Goal: Information Seeking & Learning: Find contact information

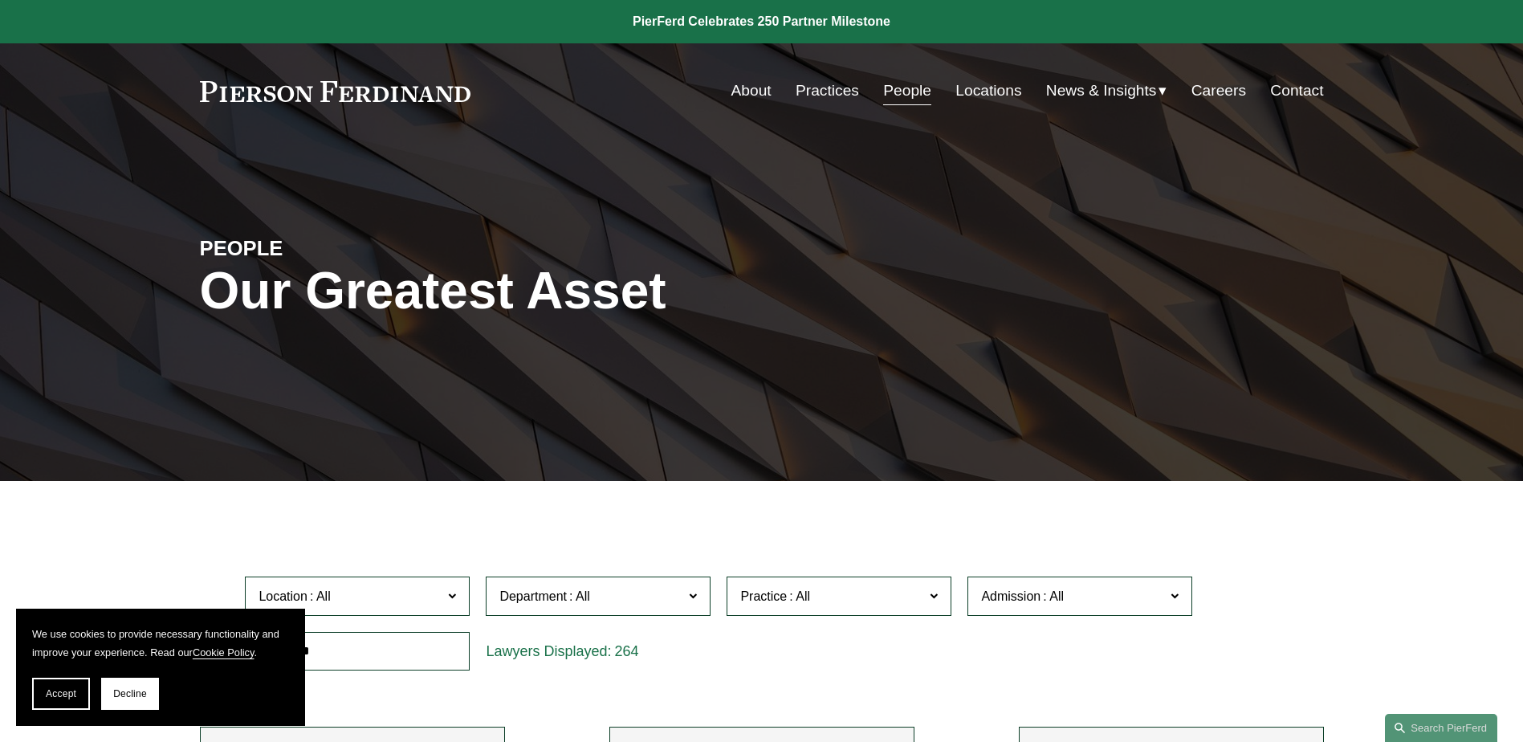
click at [906, 91] on link "People" at bounding box center [907, 90] width 48 height 31
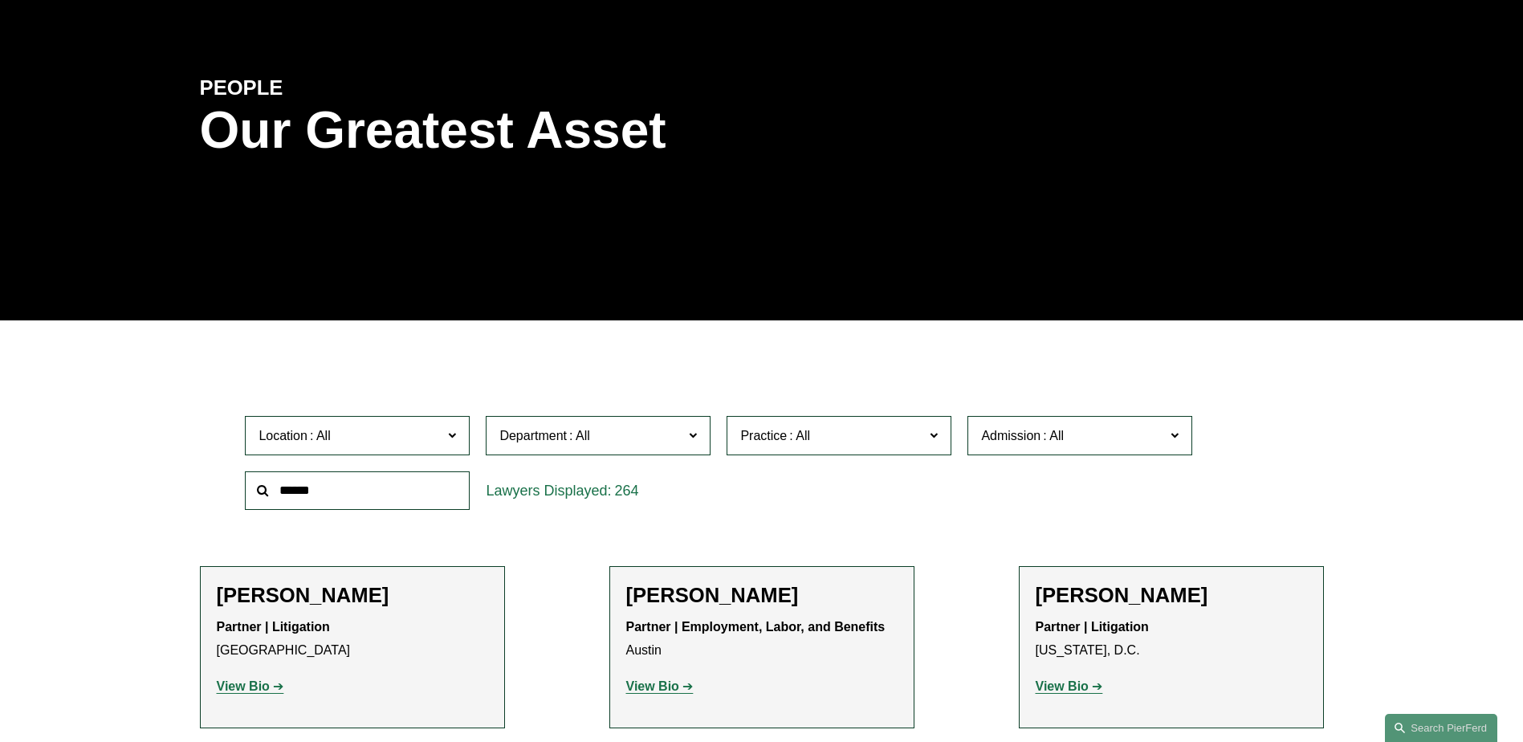
scroll to position [161, 0]
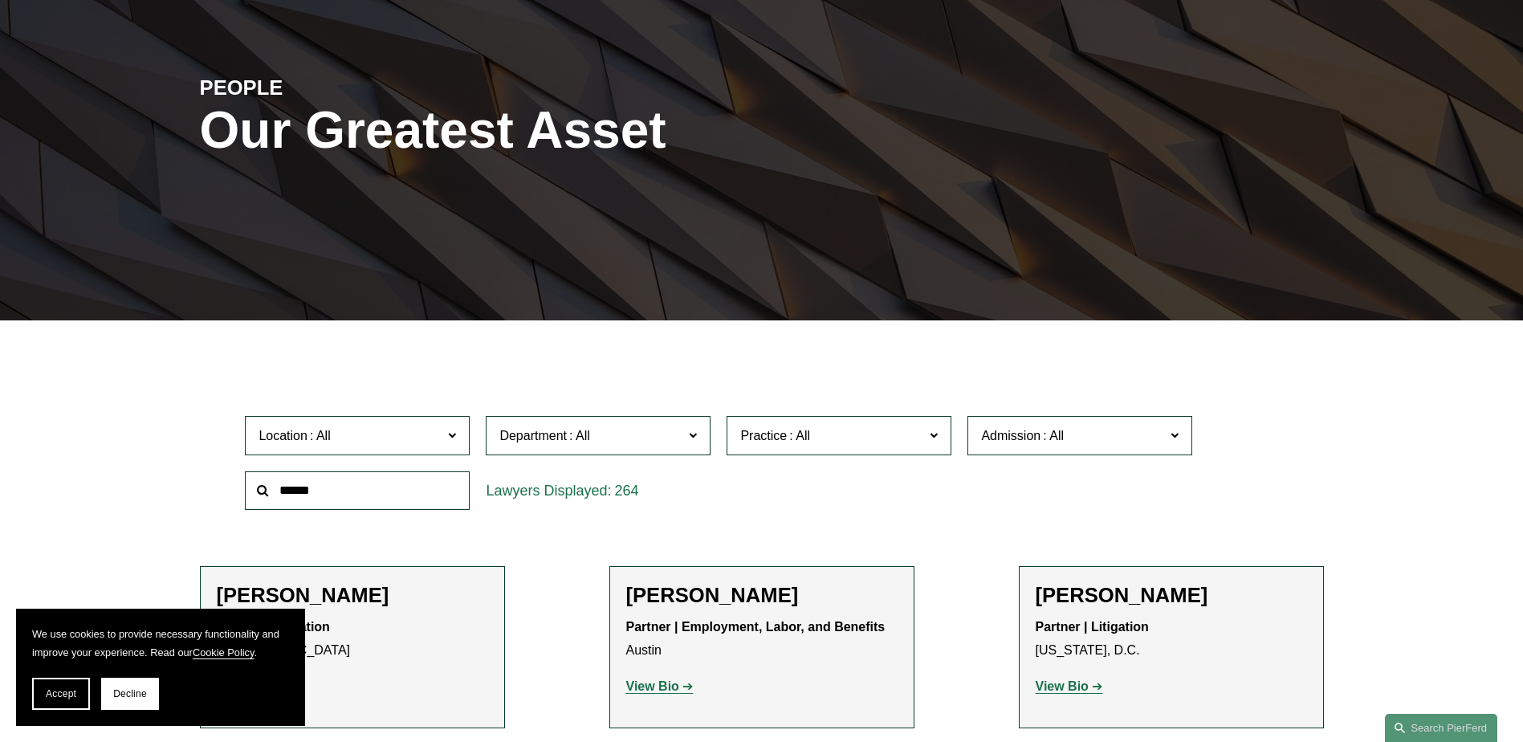
click at [452, 433] on span at bounding box center [452, 434] width 8 height 21
click at [0, 0] on link "[US_STATE]" at bounding box center [0, 0] width 0 height 0
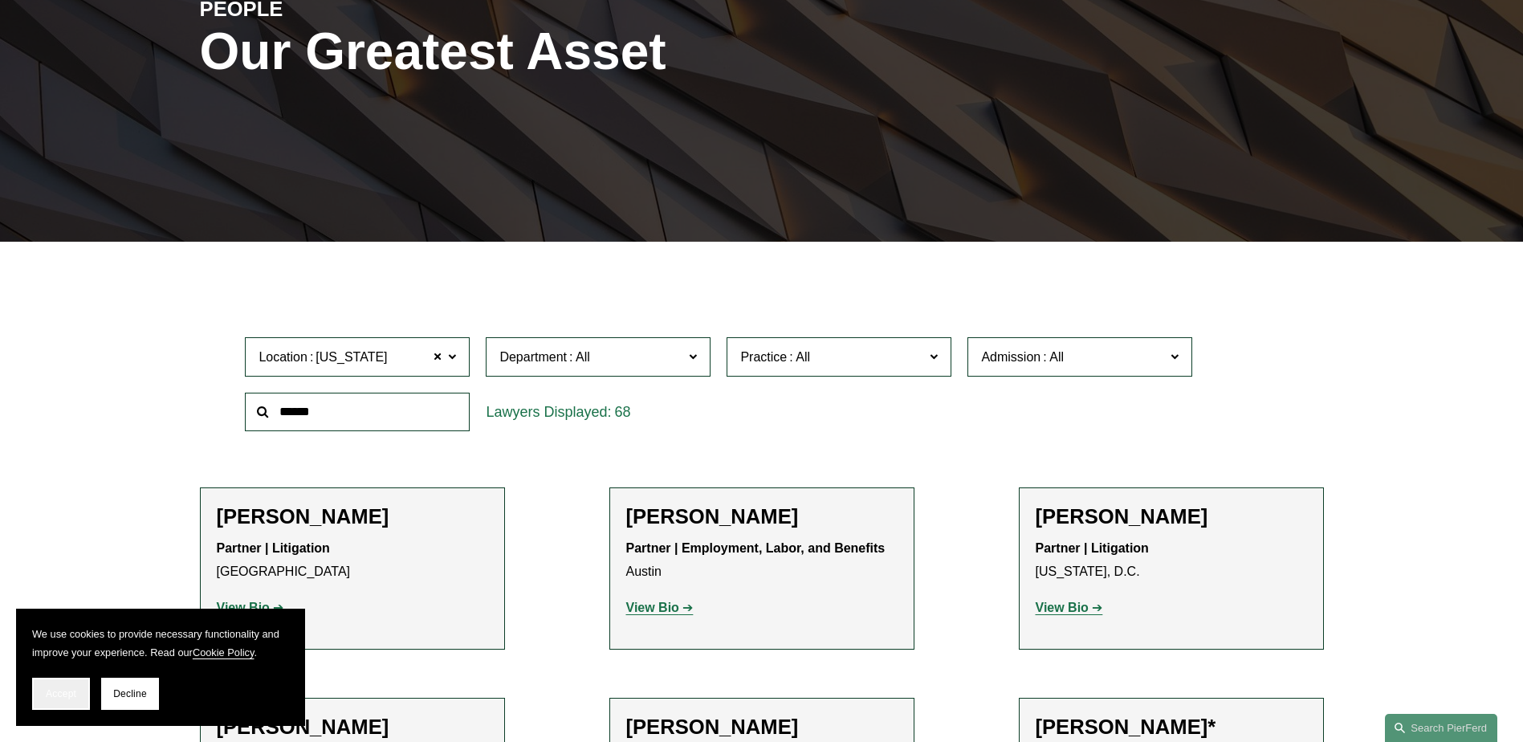
scroll to position [320, 0]
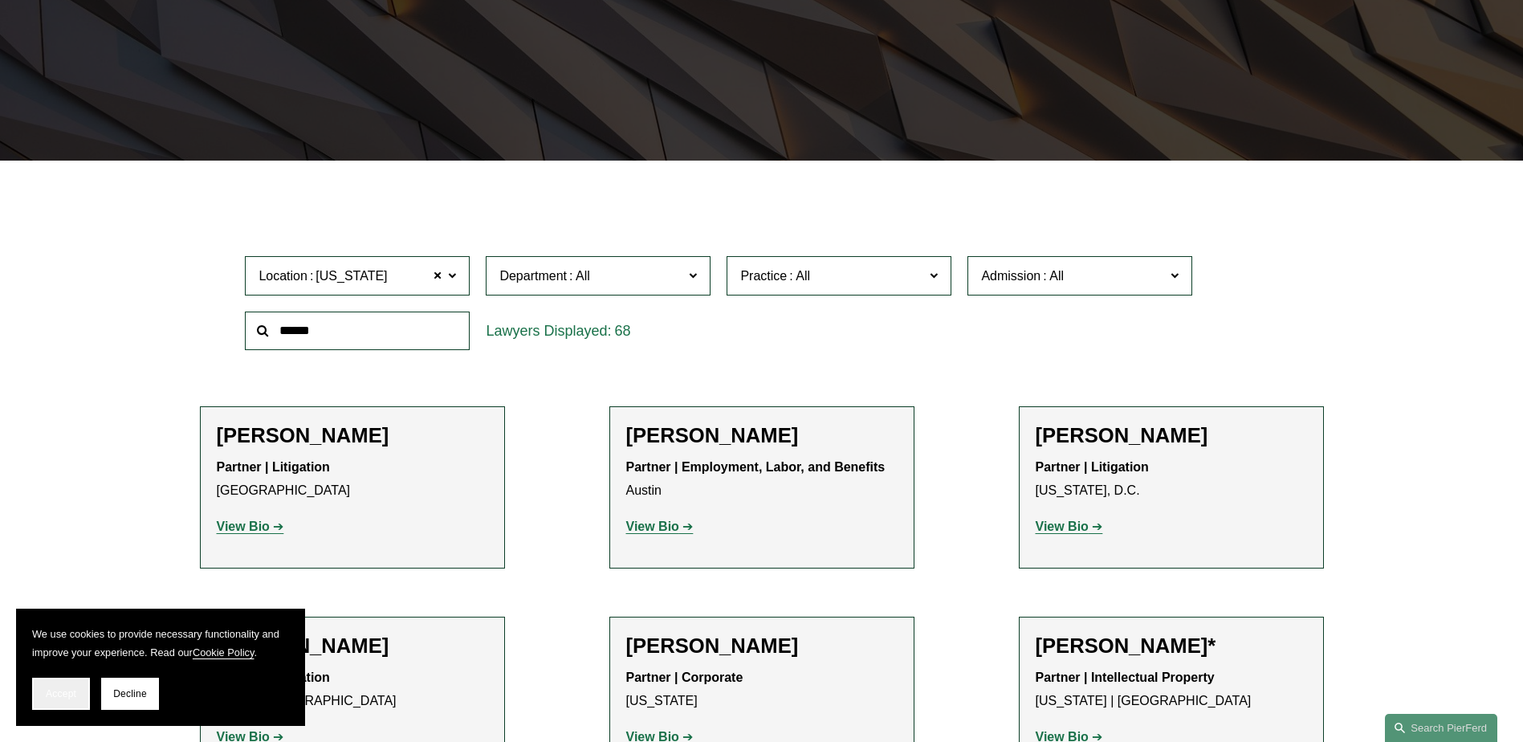
click at [72, 692] on span "Accept" at bounding box center [61, 693] width 31 height 11
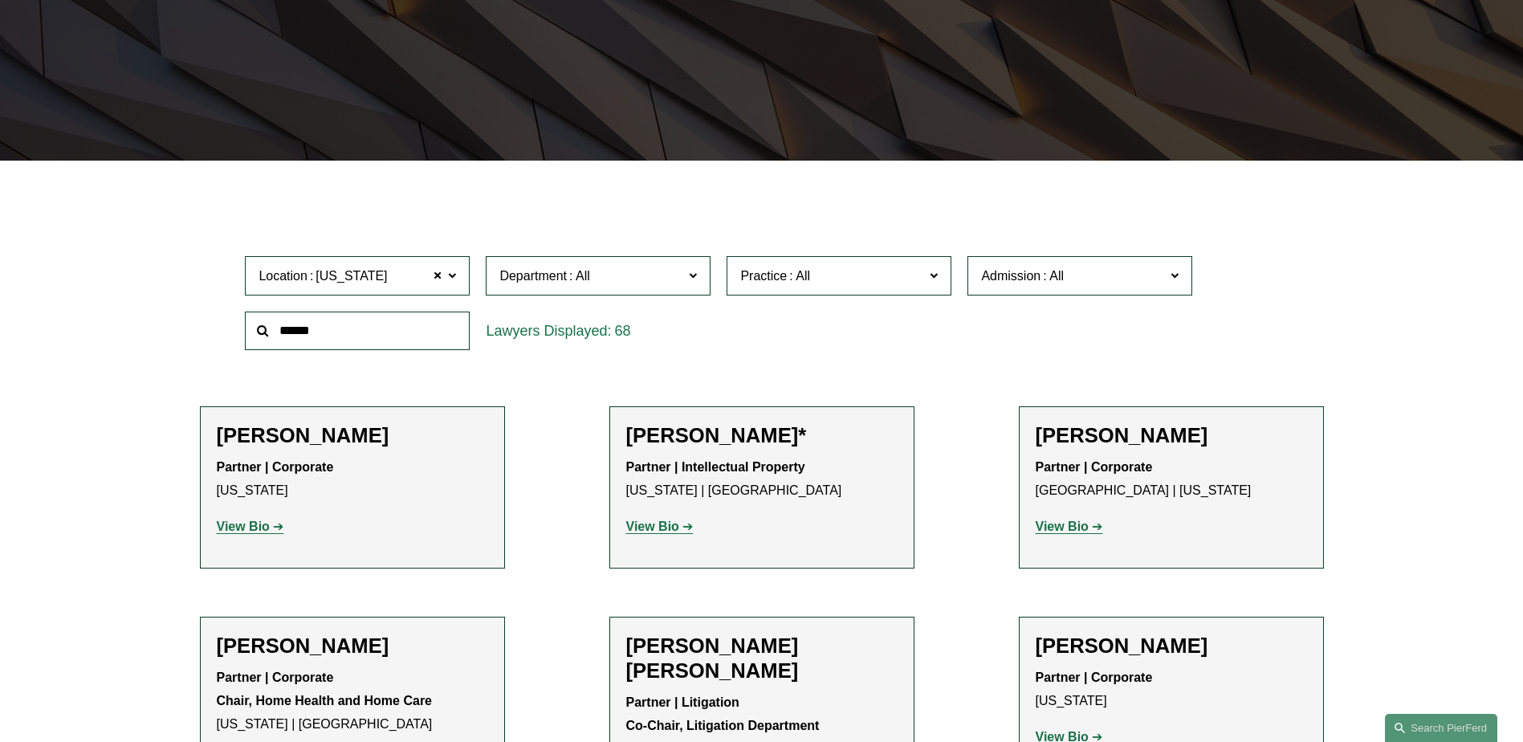
click at [698, 271] on label "Department" at bounding box center [598, 275] width 225 height 39
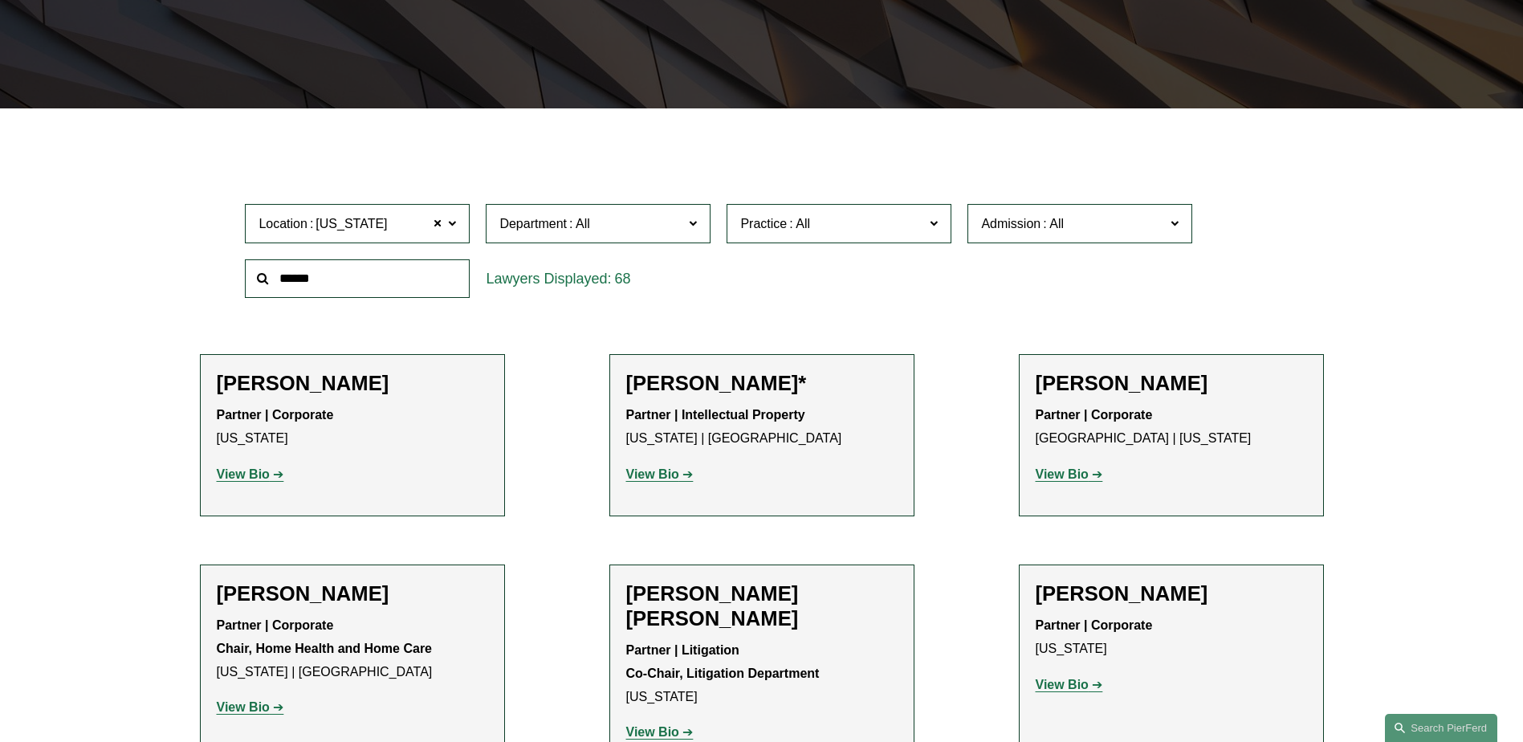
scroll to position [401, 0]
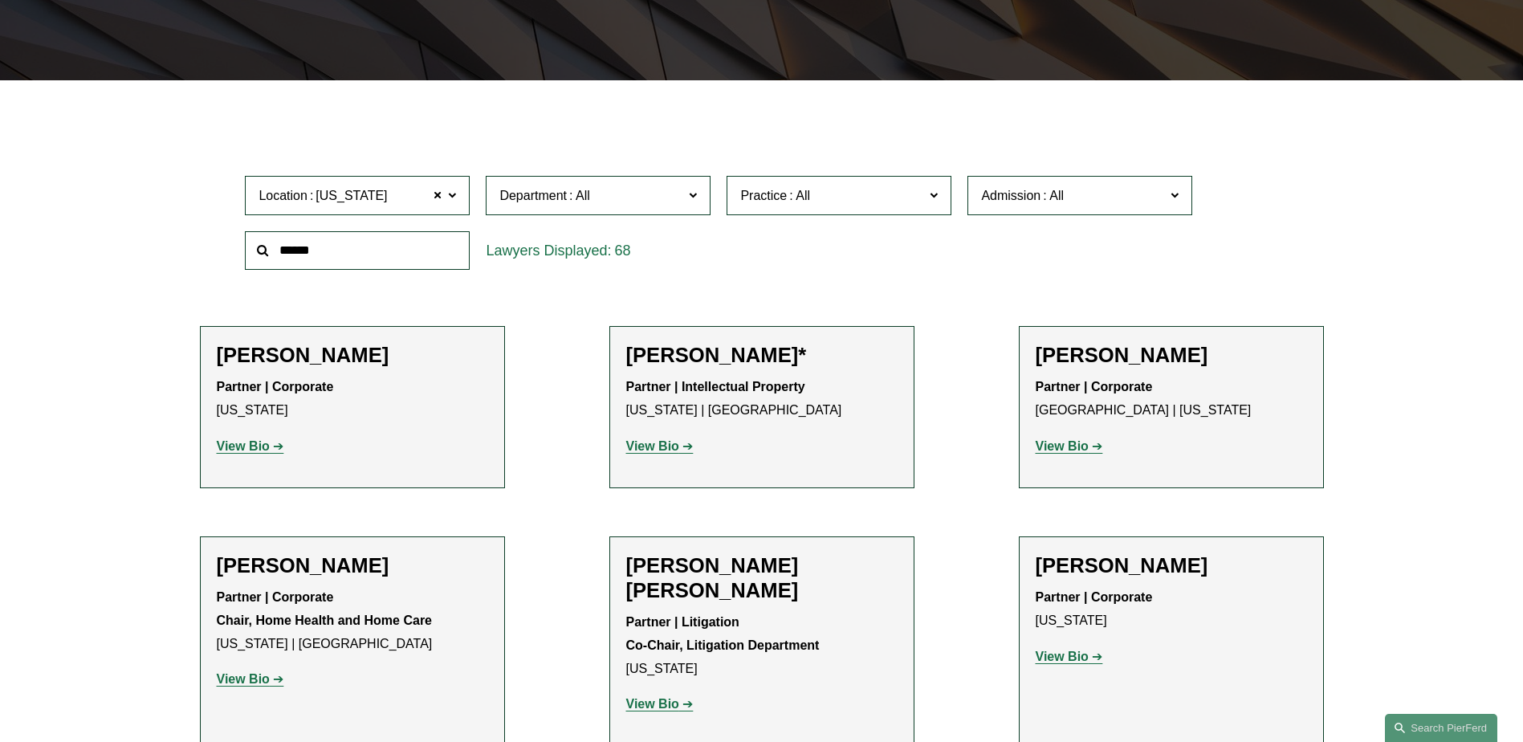
click at [0, 0] on link "Litigation" at bounding box center [0, 0] width 0 height 0
click at [931, 192] on span at bounding box center [934, 194] width 8 height 21
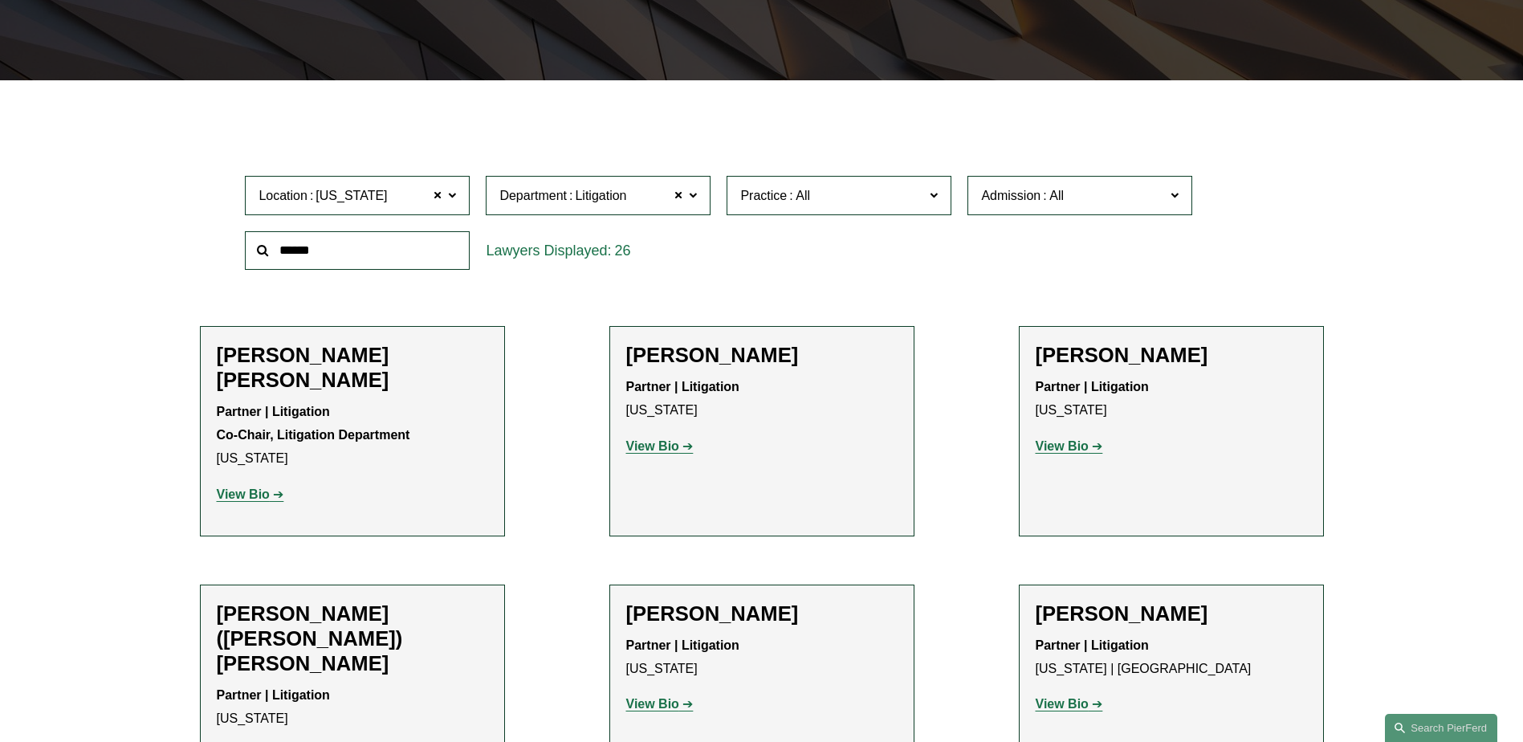
scroll to position [1686, 0]
click at [0, 0] on link "International Disputes" at bounding box center [0, 0] width 0 height 0
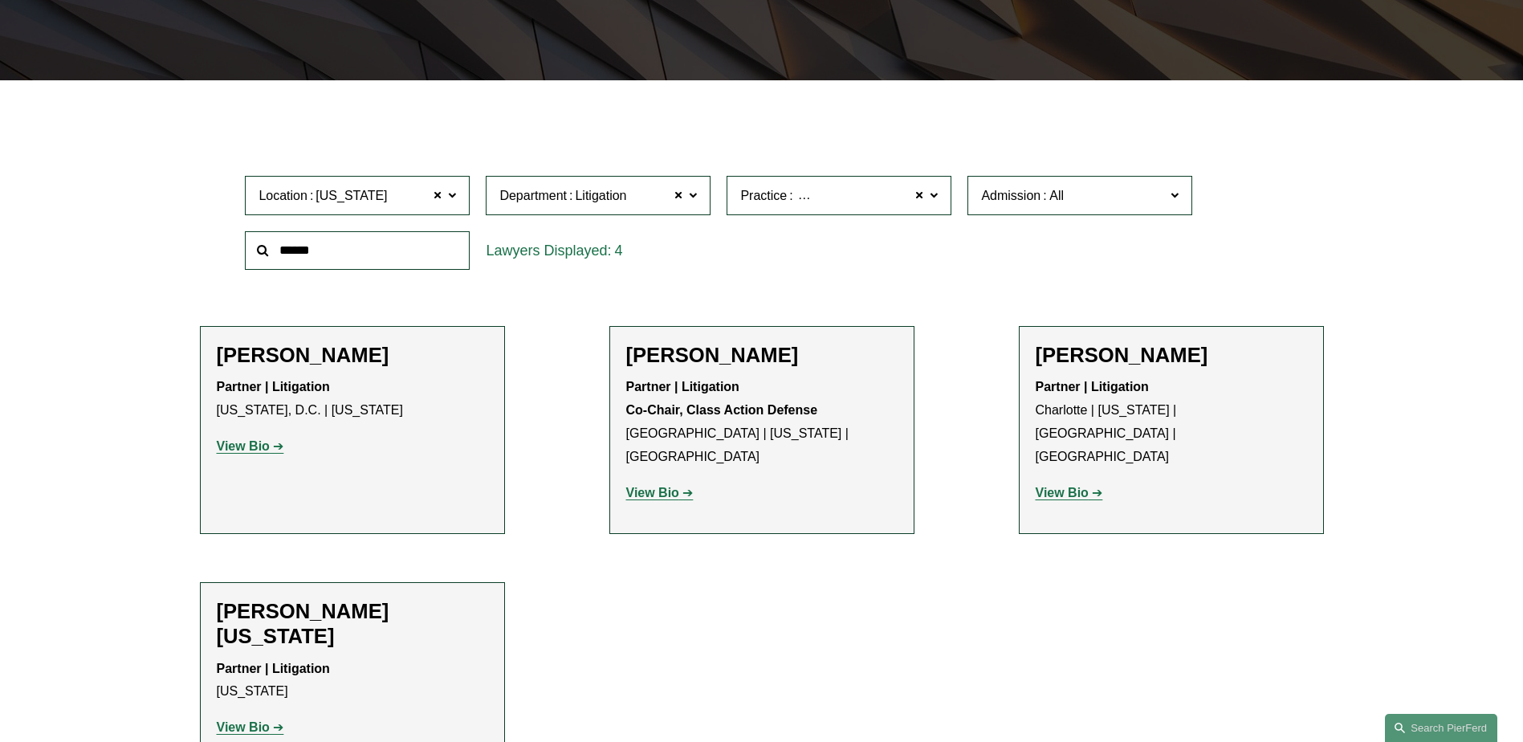
click at [1131, 201] on span "Admission" at bounding box center [1073, 196] width 184 height 22
click at [1446, 219] on div "Filter Location New York New York All Atlanta Austin Bellevue Boston Charlotte …" at bounding box center [761, 459] width 1523 height 711
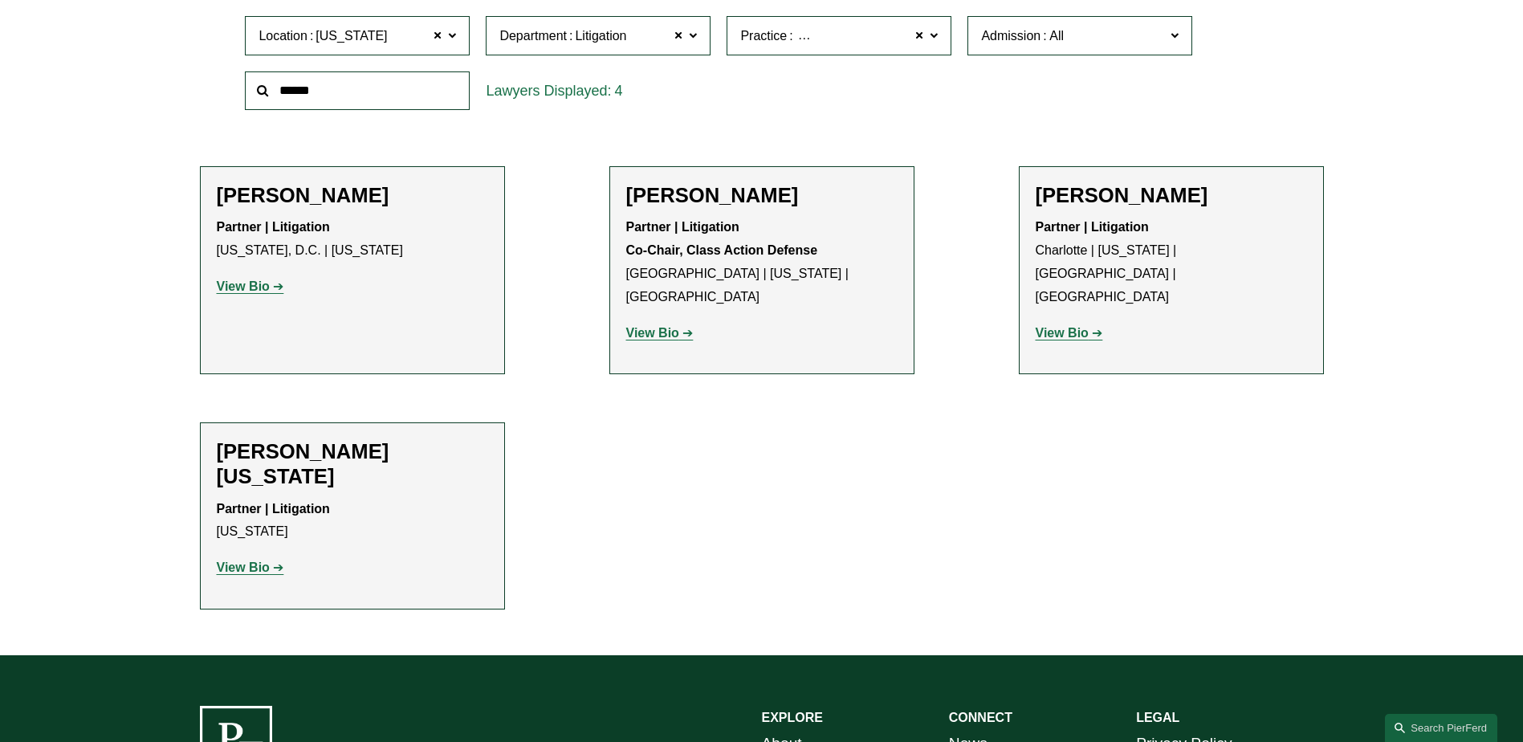
scroll to position [561, 0]
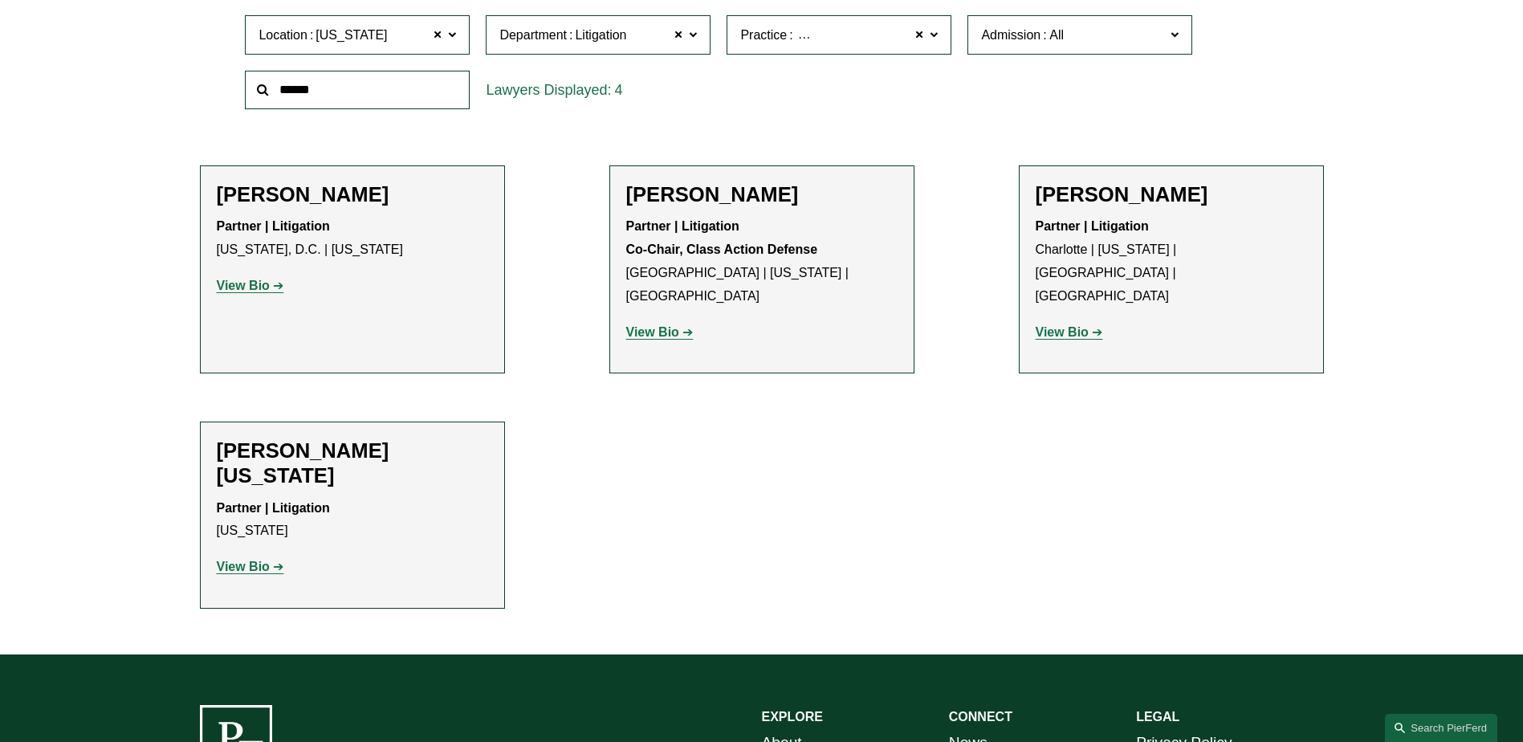
click at [744, 495] on ul "Filter Location New York New York All Atlanta Austin Bellevue Boston Charlotte …" at bounding box center [762, 284] width 1216 height 650
click at [1386, 198] on div "Filter Location New York New York All Atlanta Austin Bellevue Boston Charlotte …" at bounding box center [761, 299] width 1523 height 711
click at [1173, 31] on span at bounding box center [1175, 33] width 8 height 21
click at [249, 560] on strong "View Bio" at bounding box center [243, 567] width 53 height 14
click at [1068, 325] on strong "View Bio" at bounding box center [1062, 332] width 53 height 14
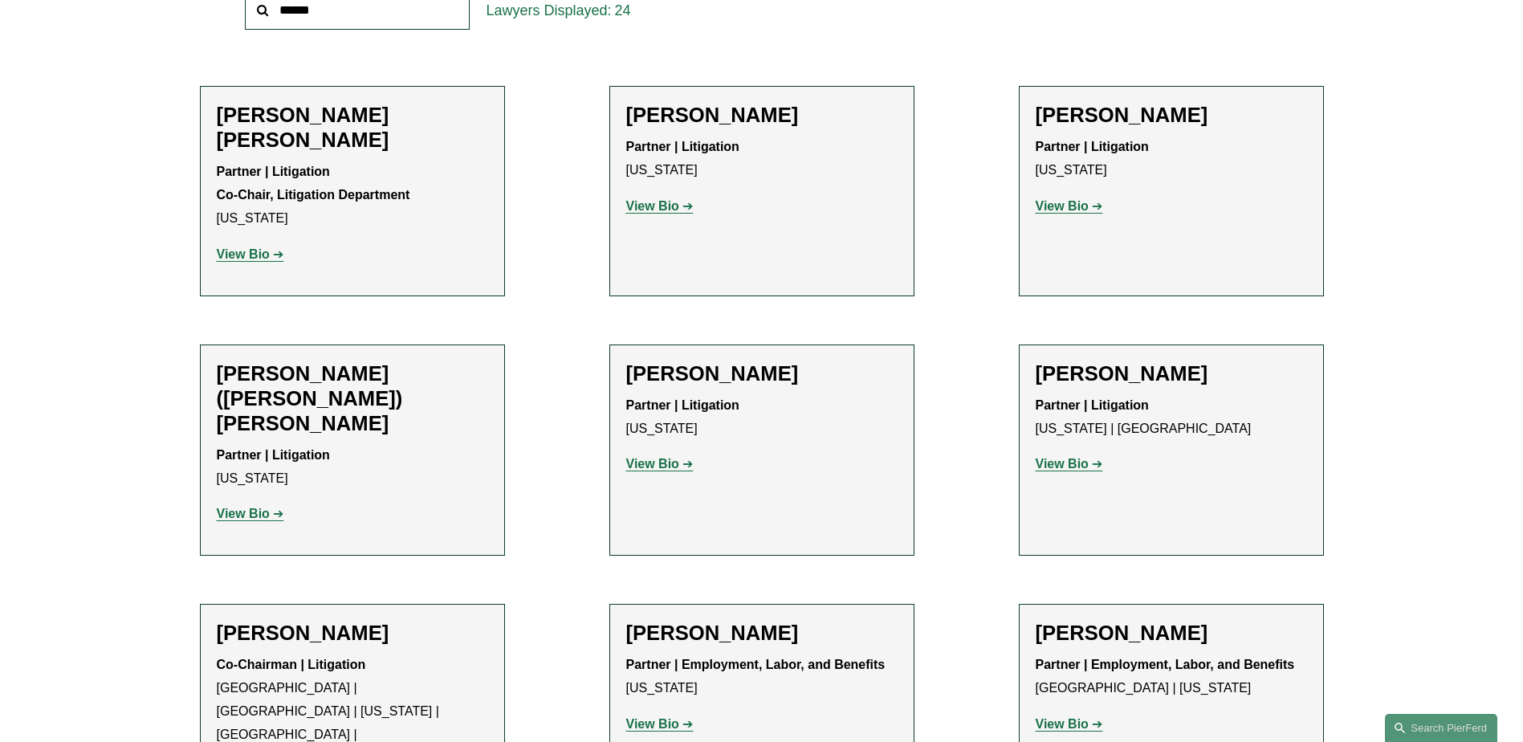
scroll to position [481, 0]
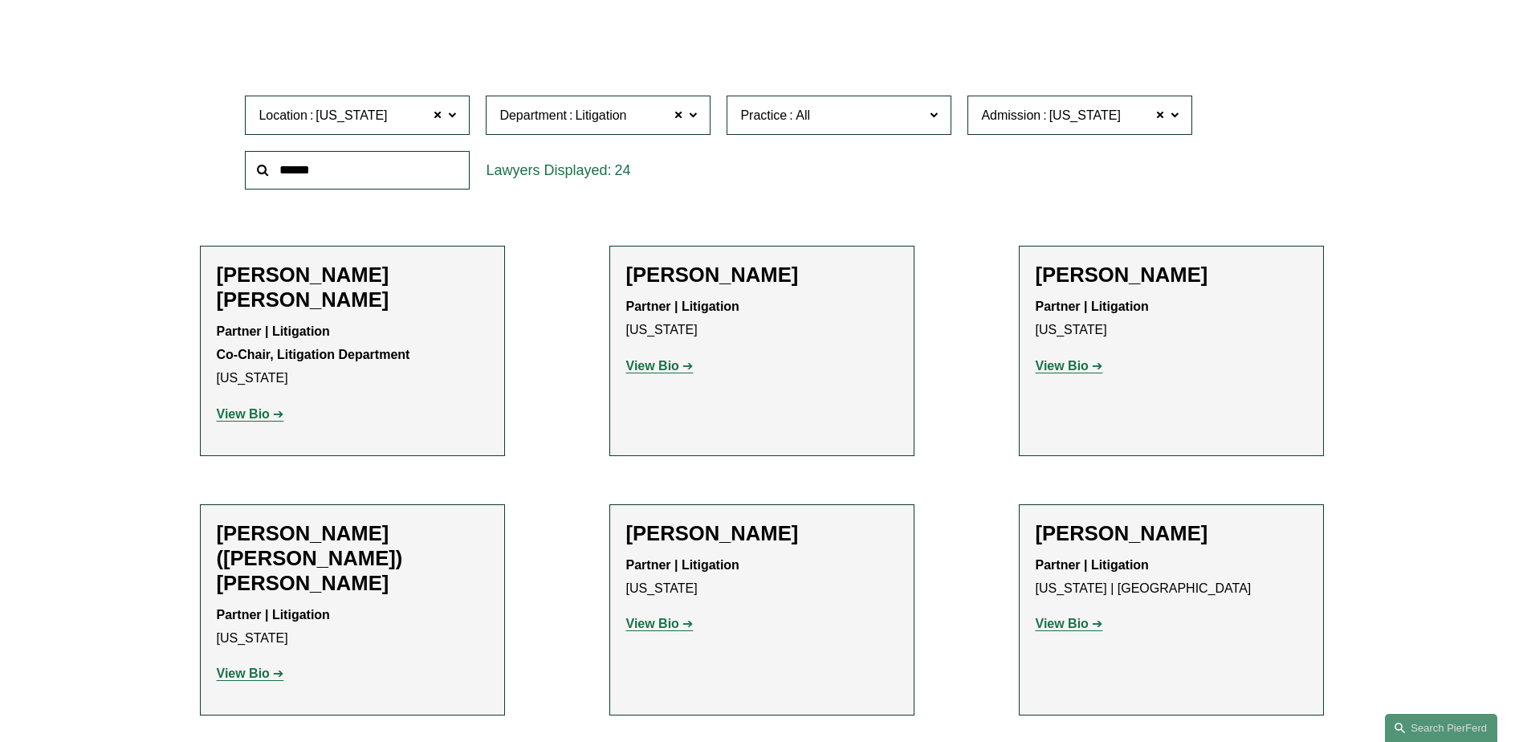
click at [924, 111] on span "Practice" at bounding box center [832, 115] width 184 height 22
drag, startPoint x: 818, startPoint y: 196, endPoint x: 808, endPoint y: 197, distance: 10.5
click at [0, 0] on link "International Disputes" at bounding box center [0, 0] width 0 height 0
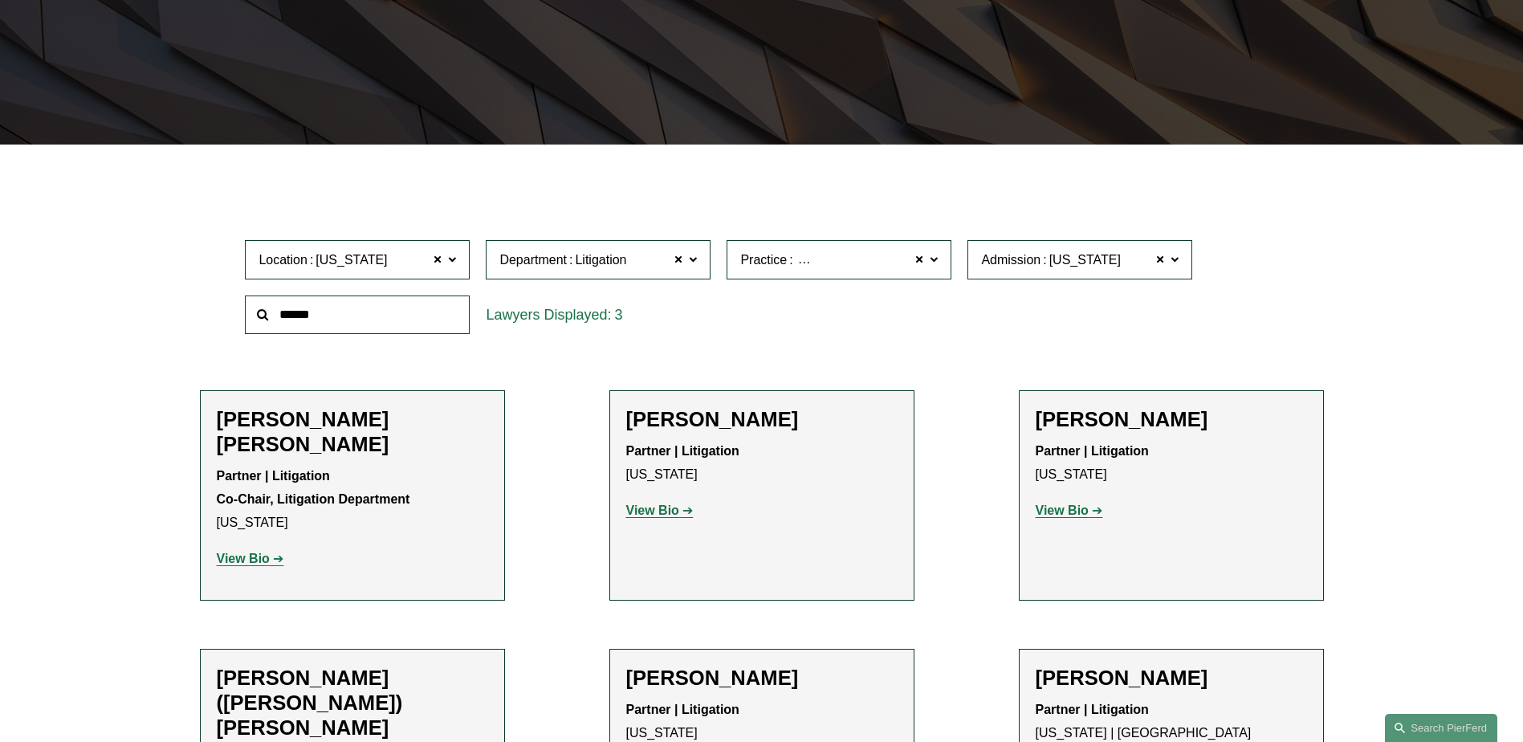
scroll to position [320, 0]
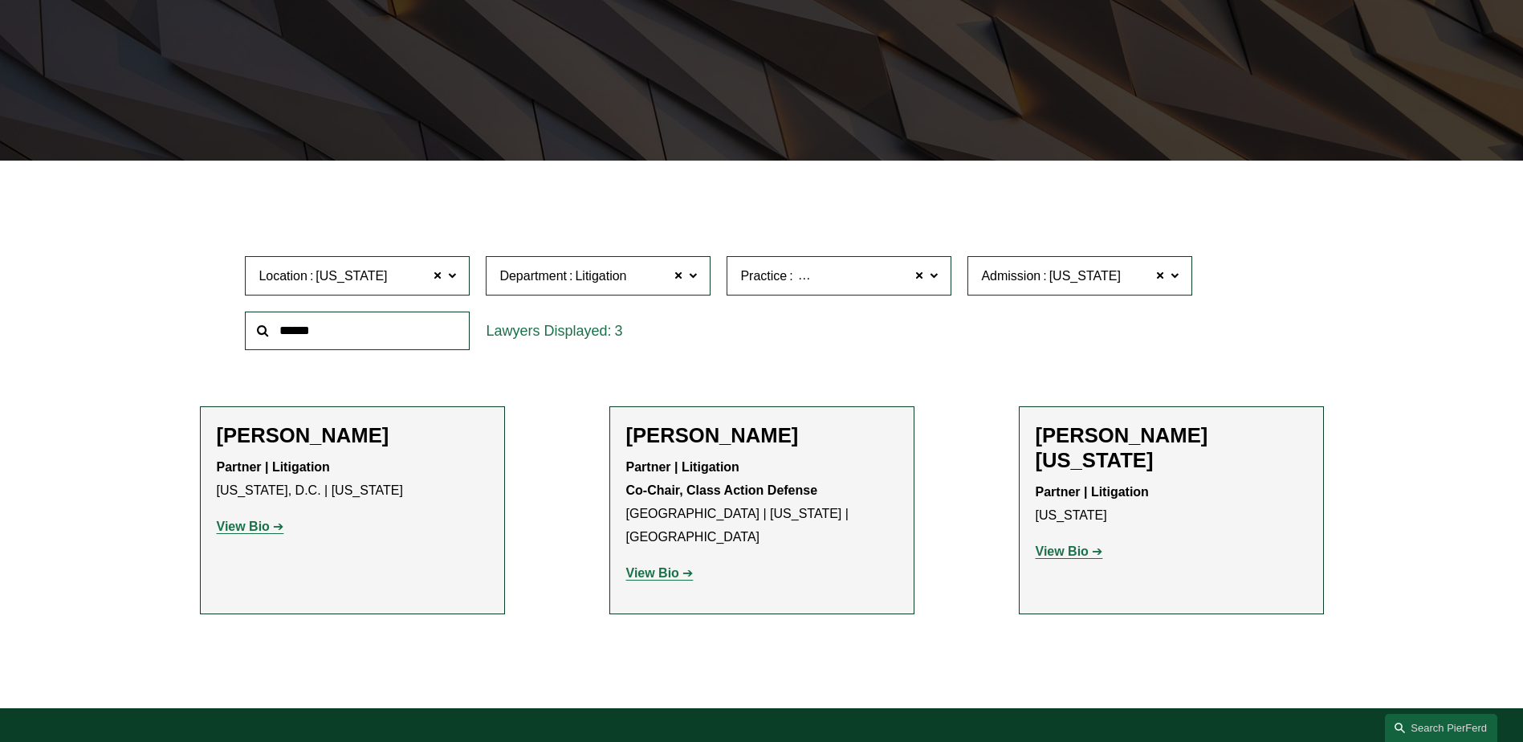
click at [1062, 544] on strong "View Bio" at bounding box center [1062, 551] width 53 height 14
click at [255, 526] on strong "View Bio" at bounding box center [243, 527] width 53 height 14
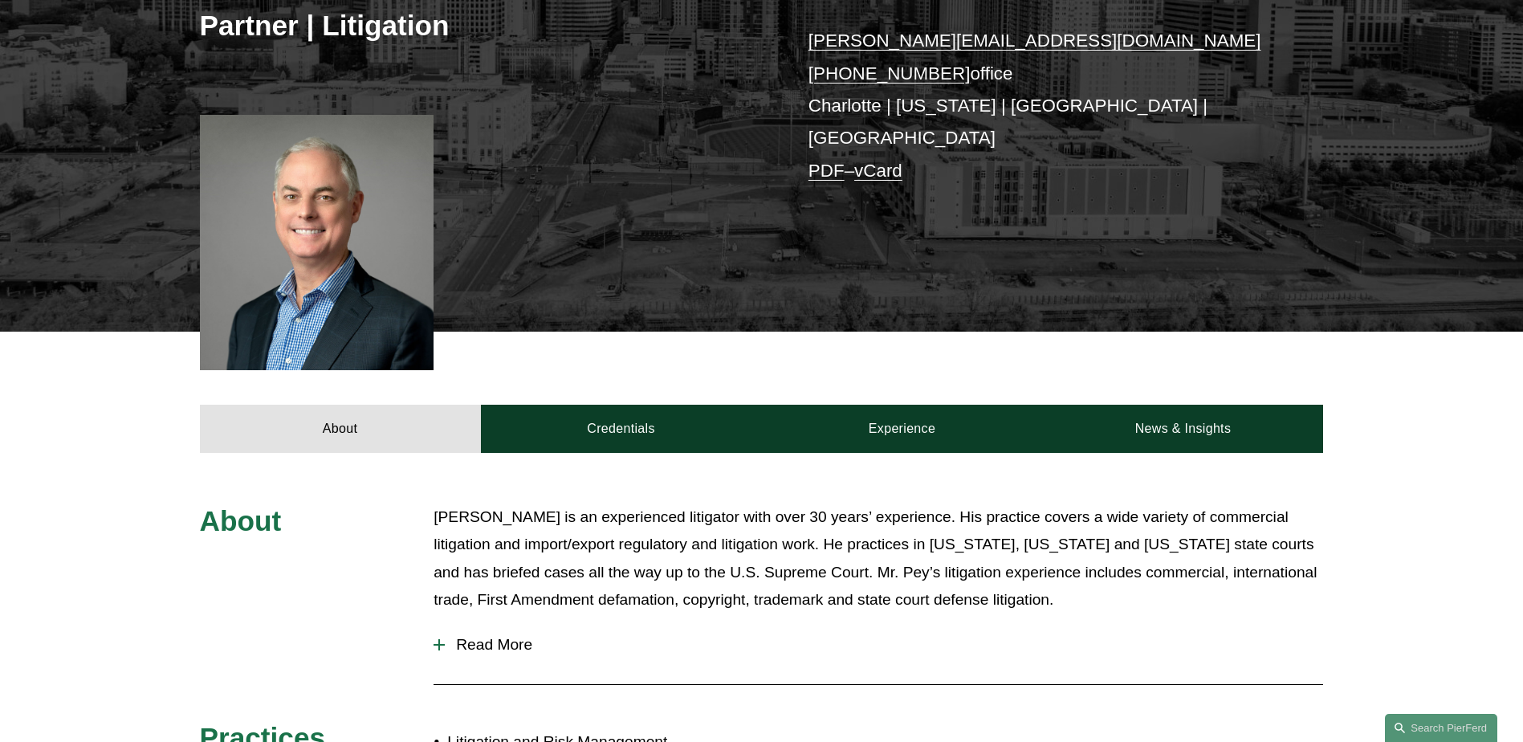
scroll to position [241, 0]
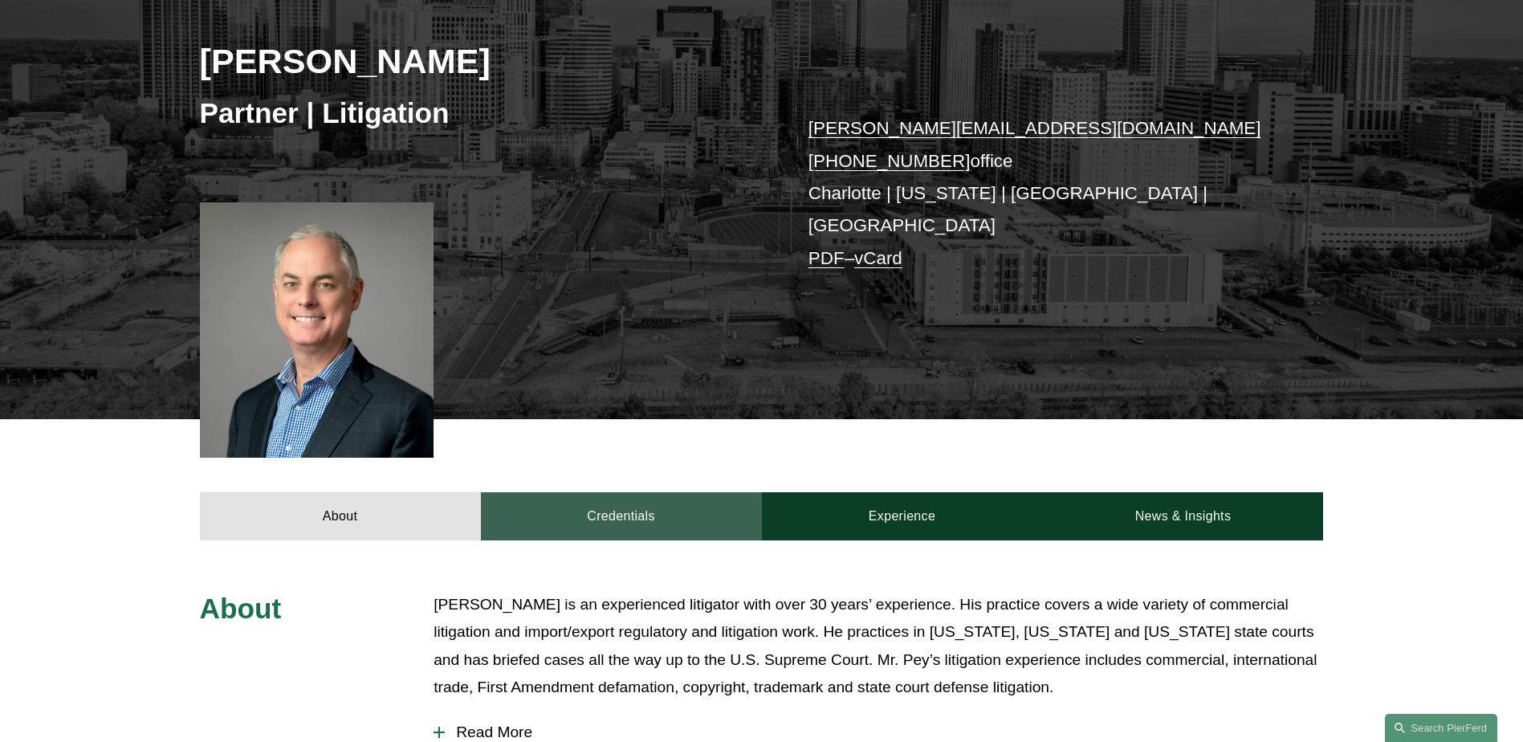
click at [653, 492] on link "Credentials" at bounding box center [621, 516] width 281 height 48
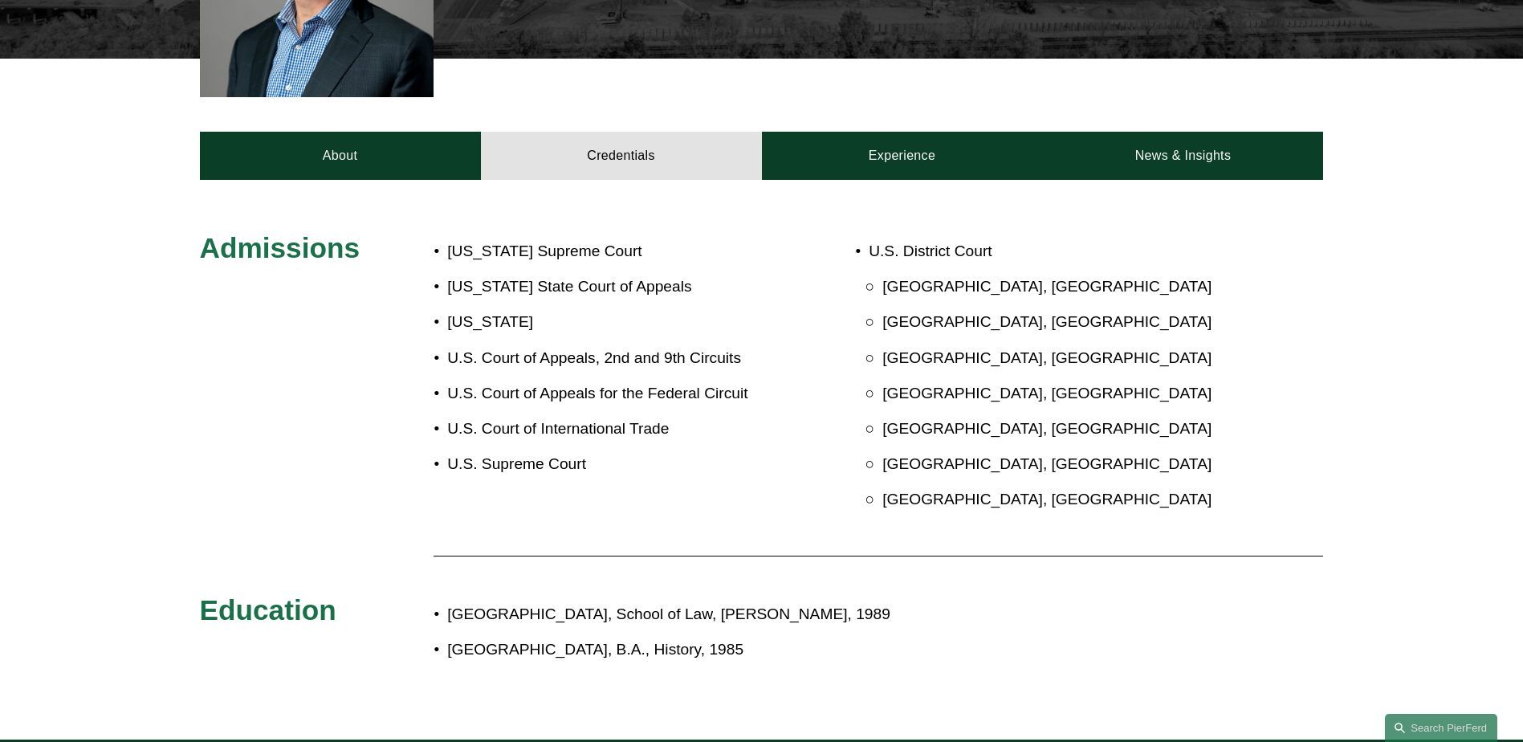
scroll to position [562, 0]
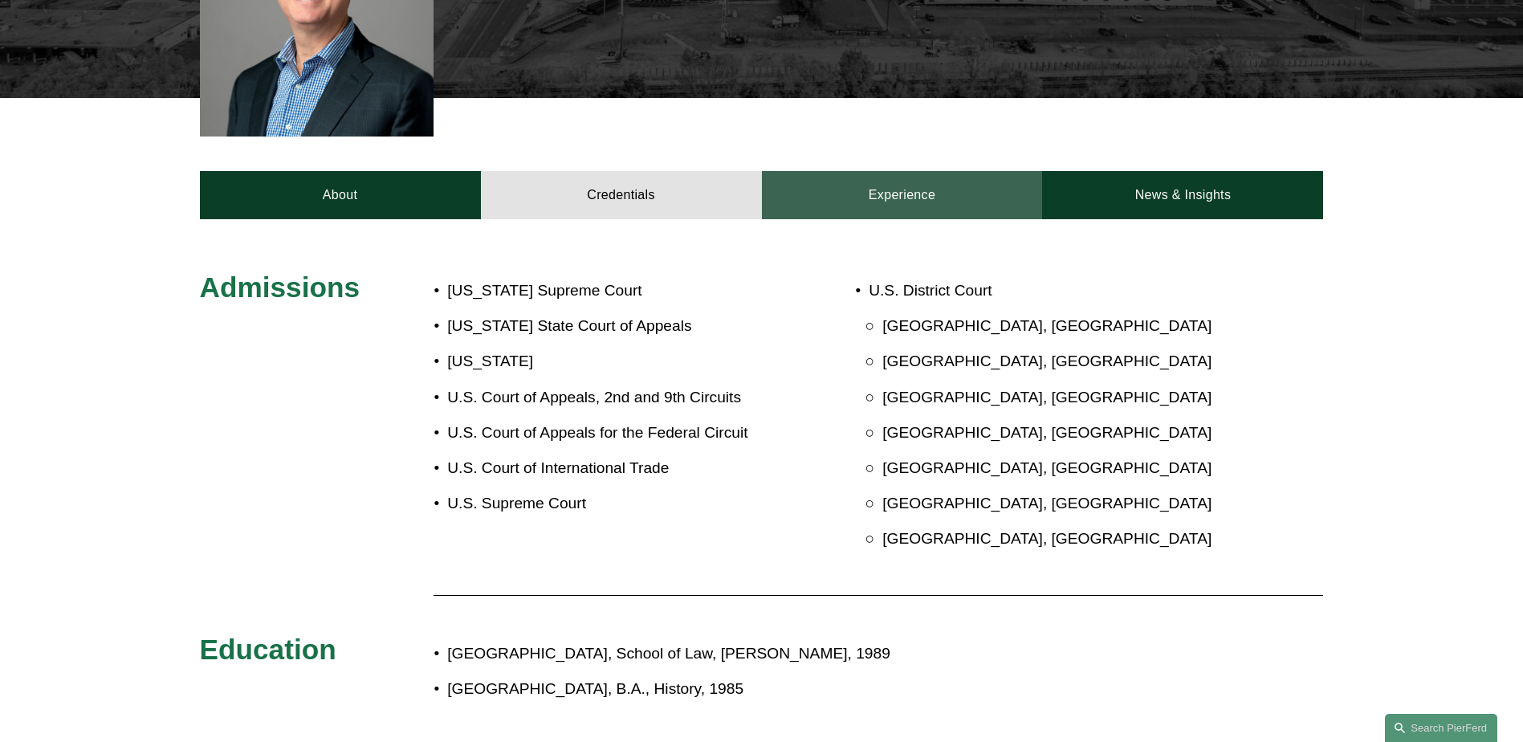
click at [886, 181] on link "Experience" at bounding box center [902, 195] width 281 height 48
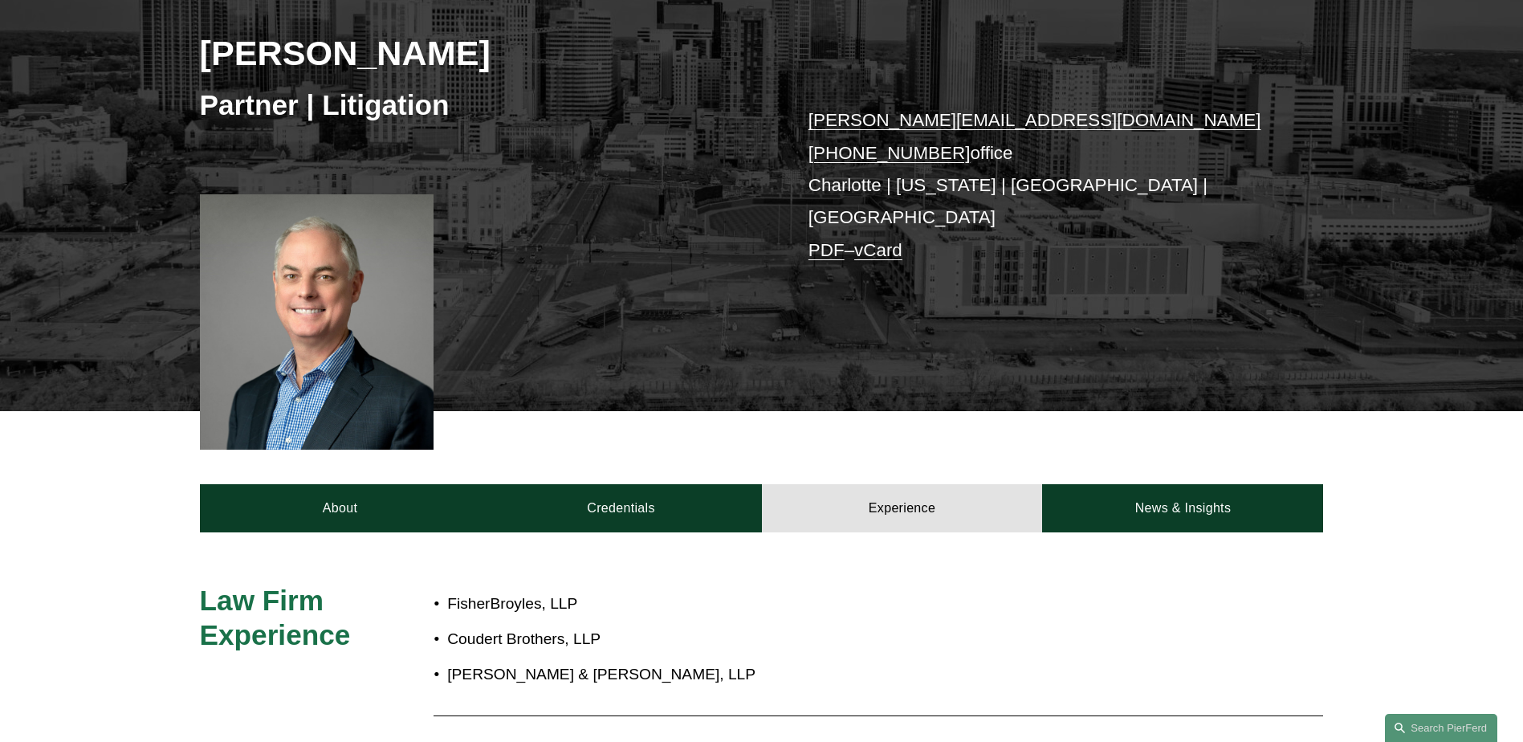
scroll to position [241, 0]
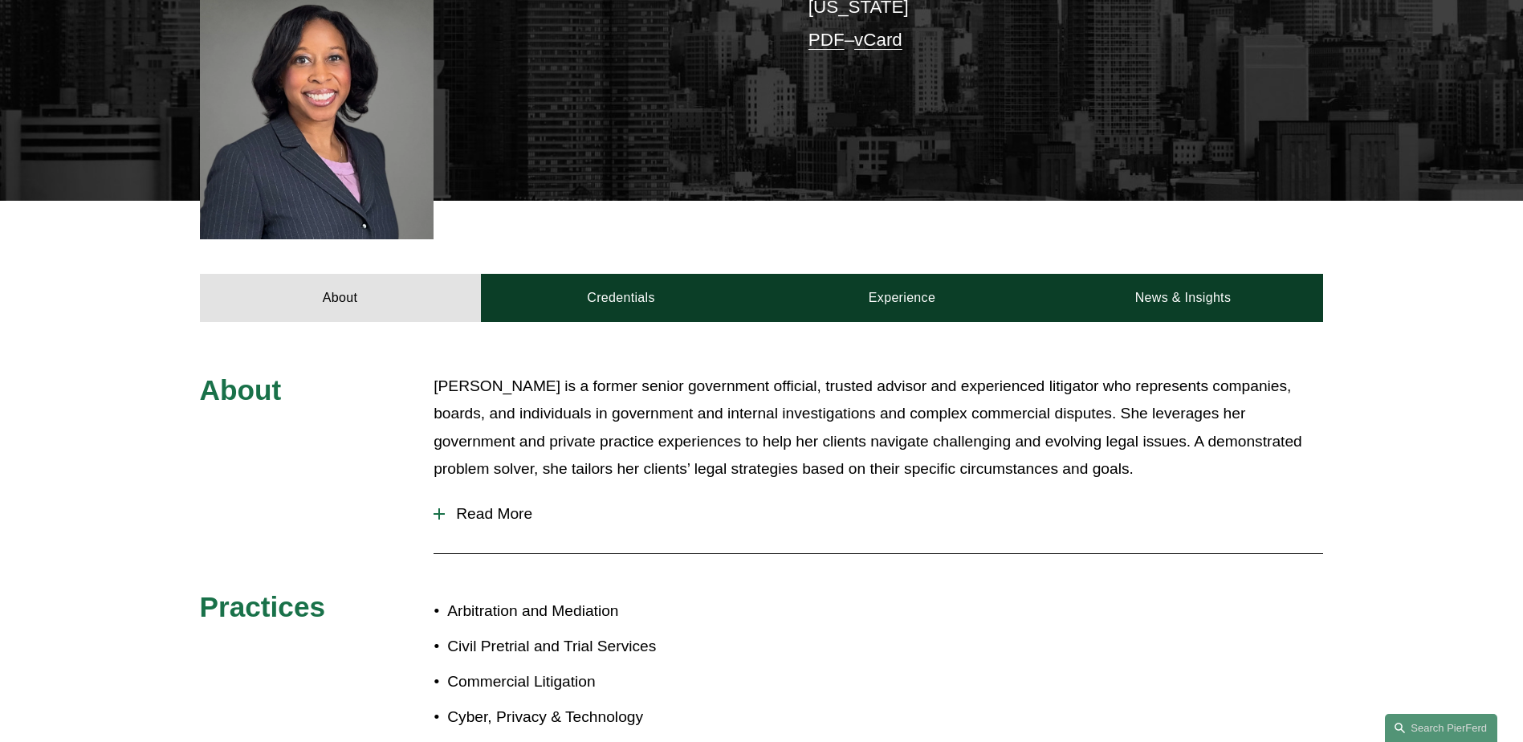
scroll to position [482, 0]
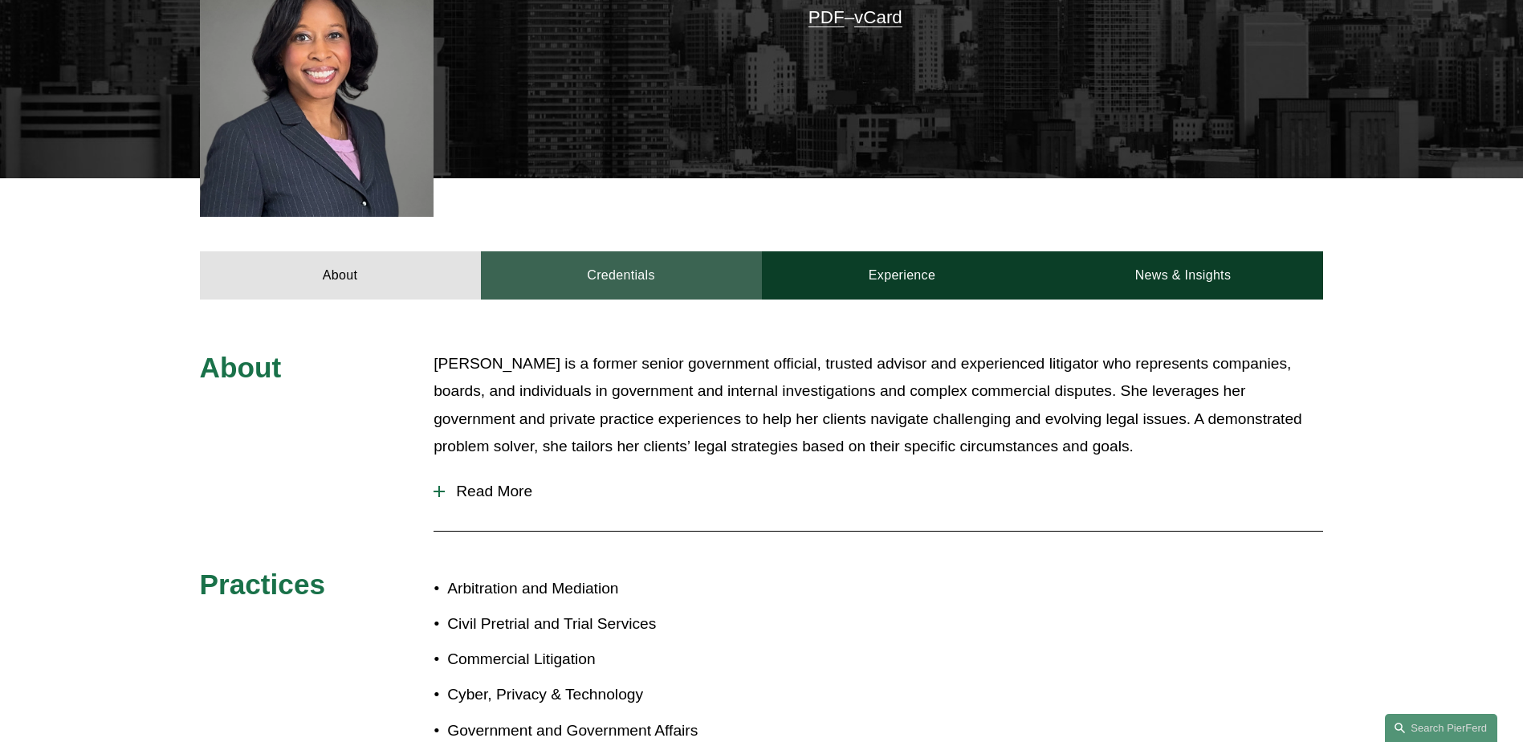
click at [635, 259] on link "Credentials" at bounding box center [621, 275] width 281 height 48
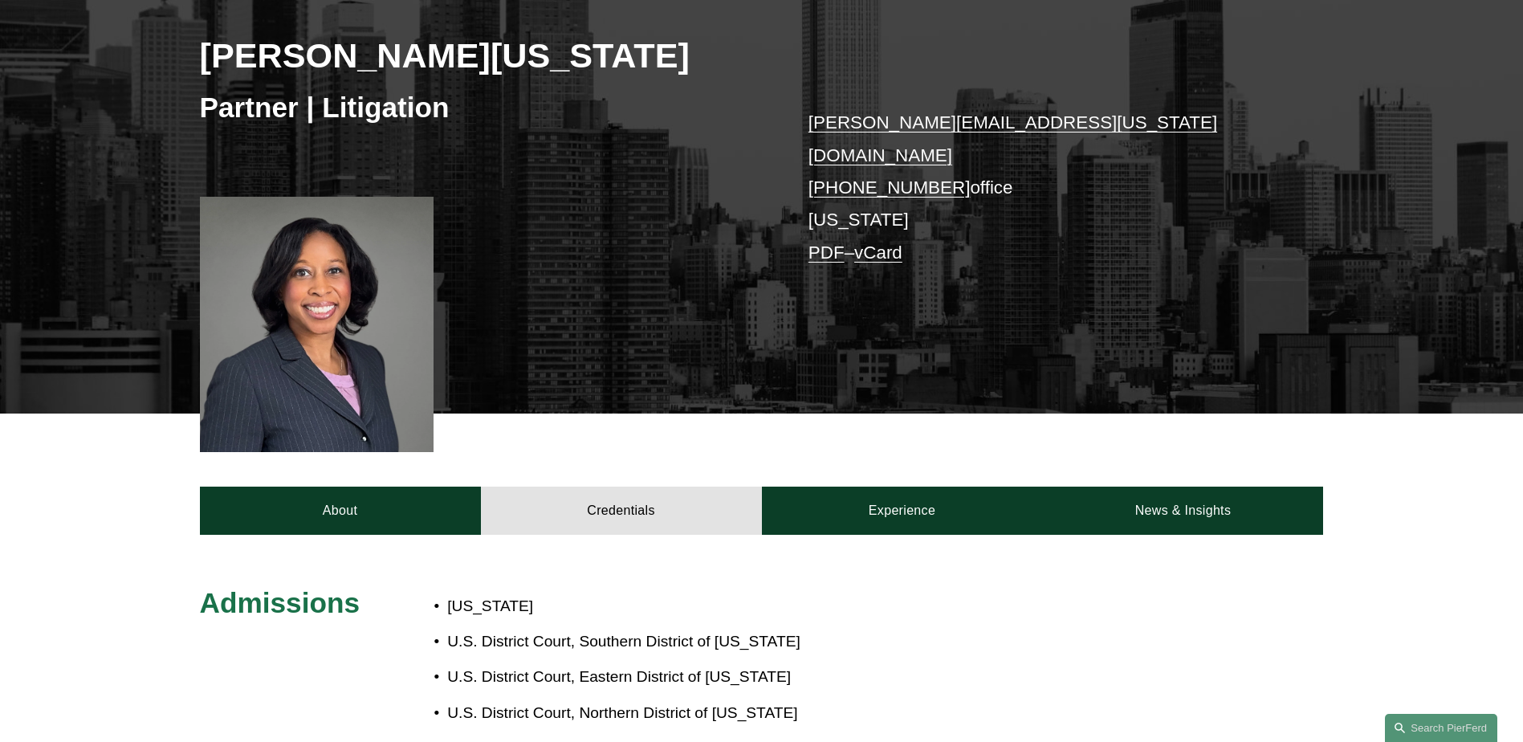
scroll to position [241, 0]
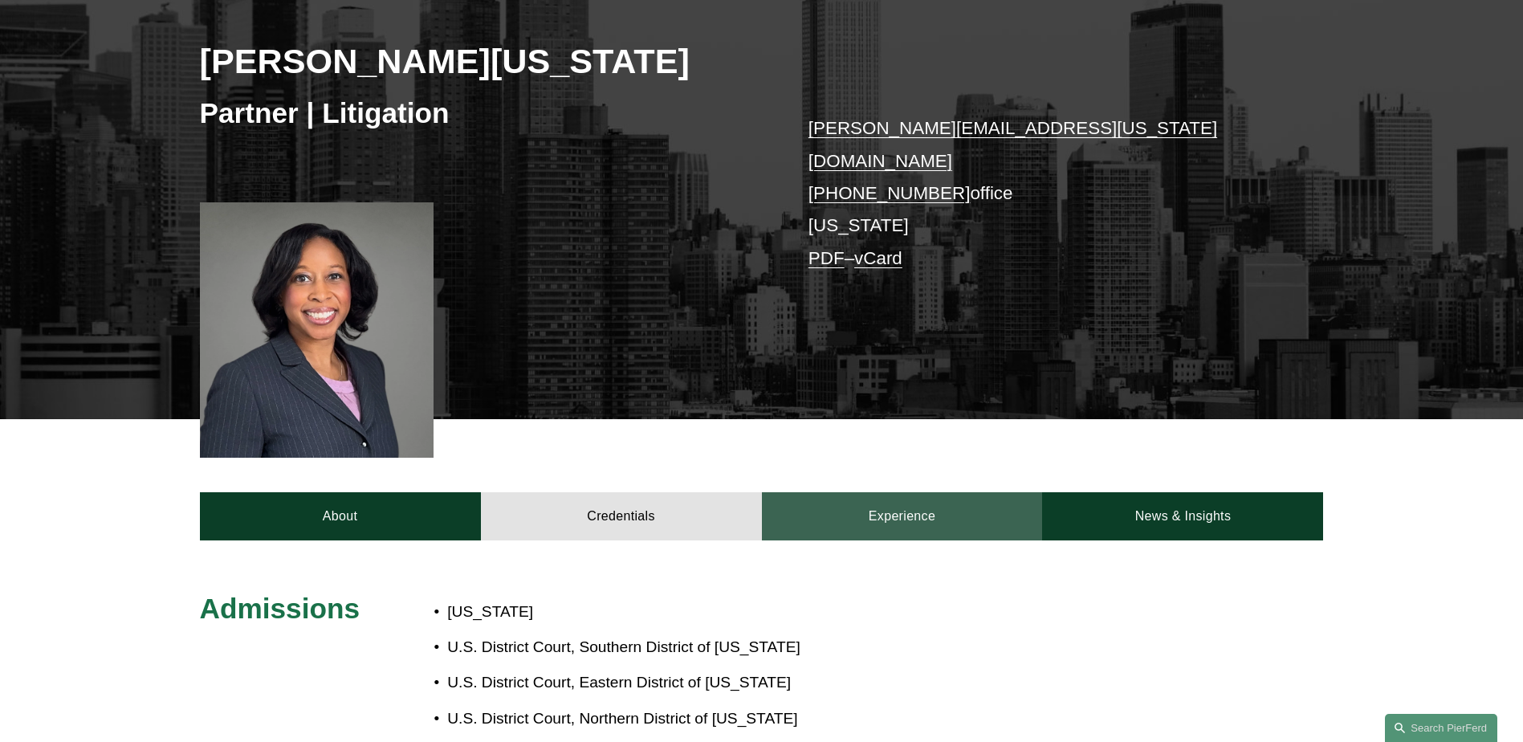
click at [908, 499] on link "Experience" at bounding box center [902, 516] width 281 height 48
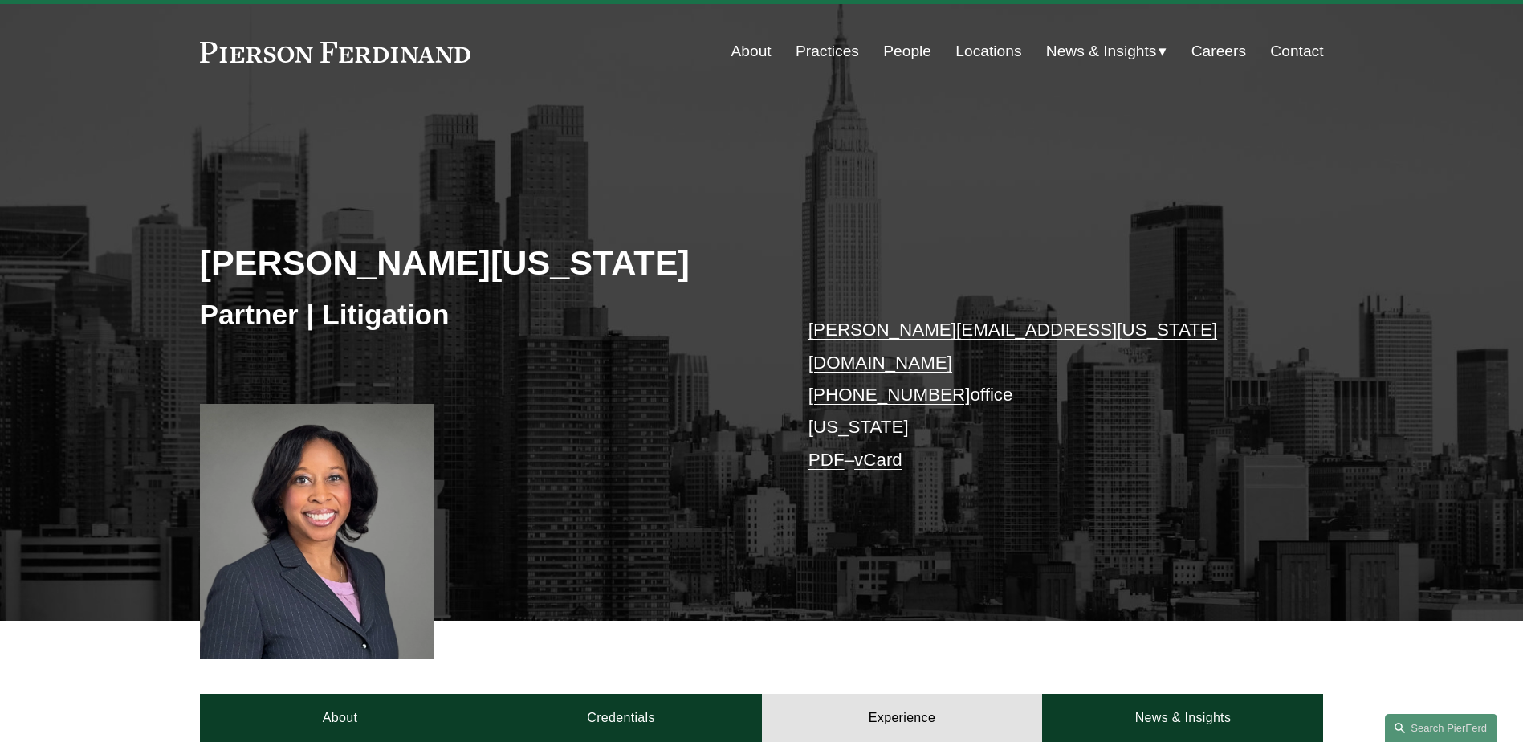
scroll to position [0, 0]
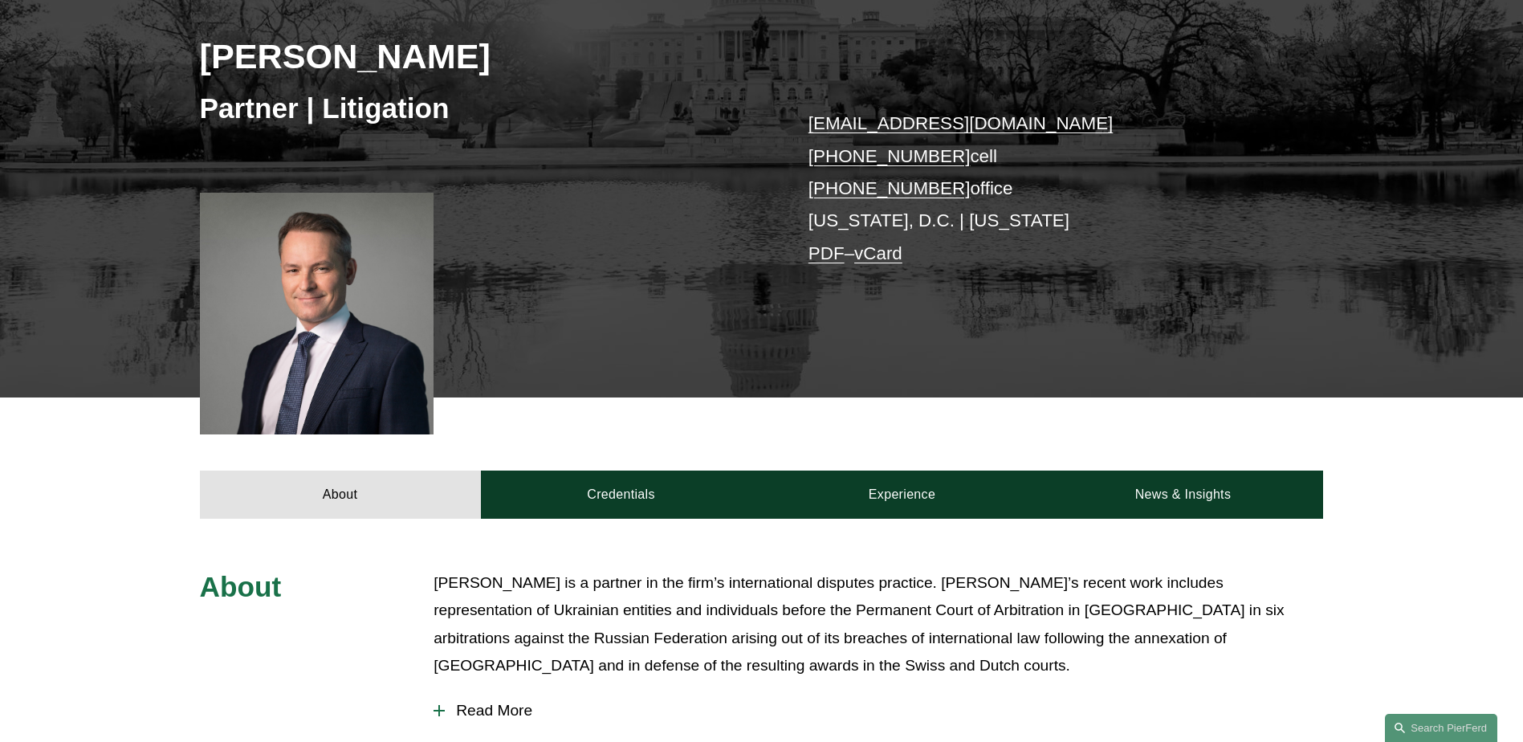
scroll to position [241, 0]
